Goal: Task Accomplishment & Management: Manage account settings

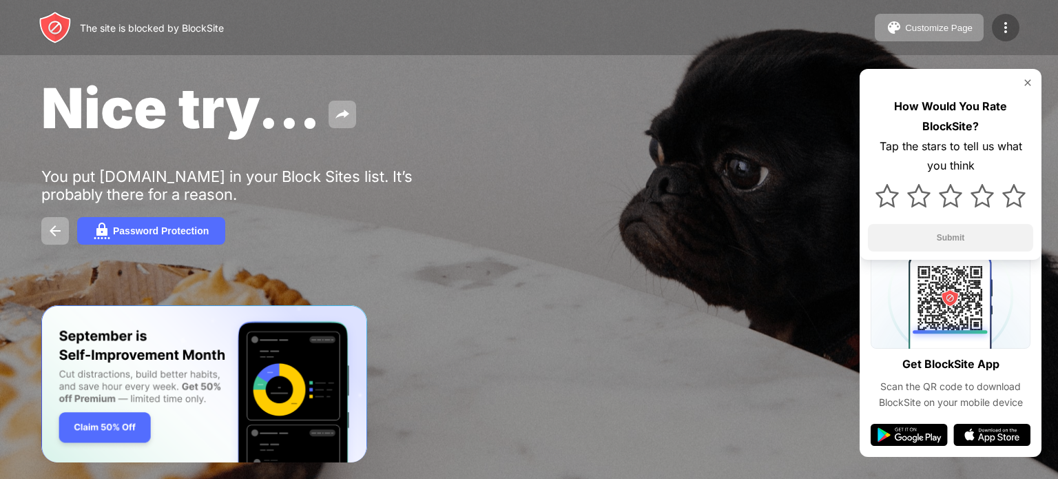
click at [1007, 24] on img at bounding box center [1006, 27] width 17 height 17
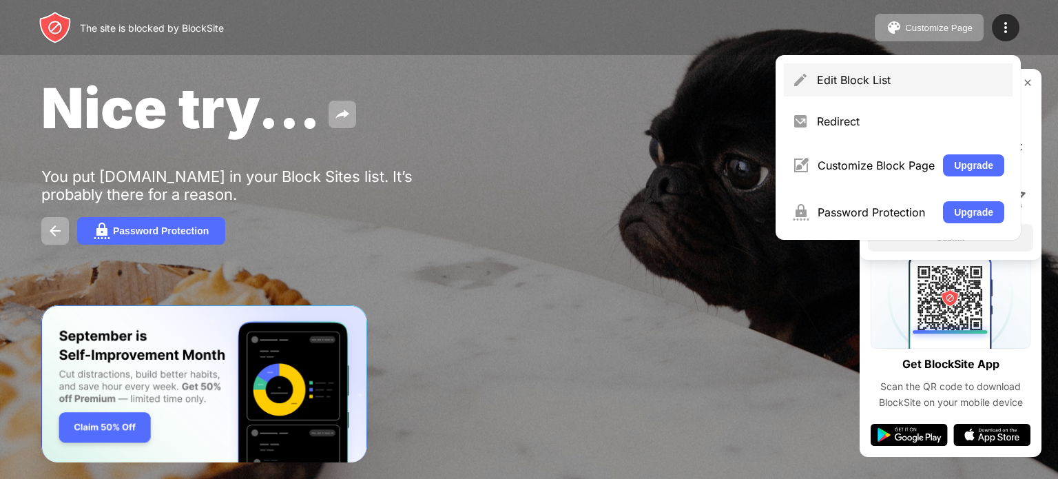
click at [883, 83] on div "Edit Block List" at bounding box center [910, 80] width 187 height 14
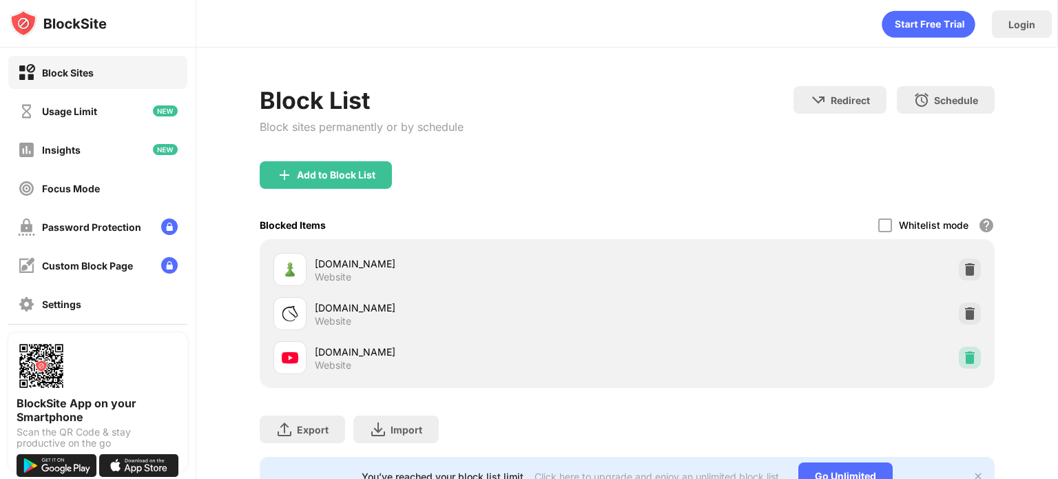
click at [963, 360] on img at bounding box center [970, 358] width 14 height 14
